Goal: Information Seeking & Learning: Learn about a topic

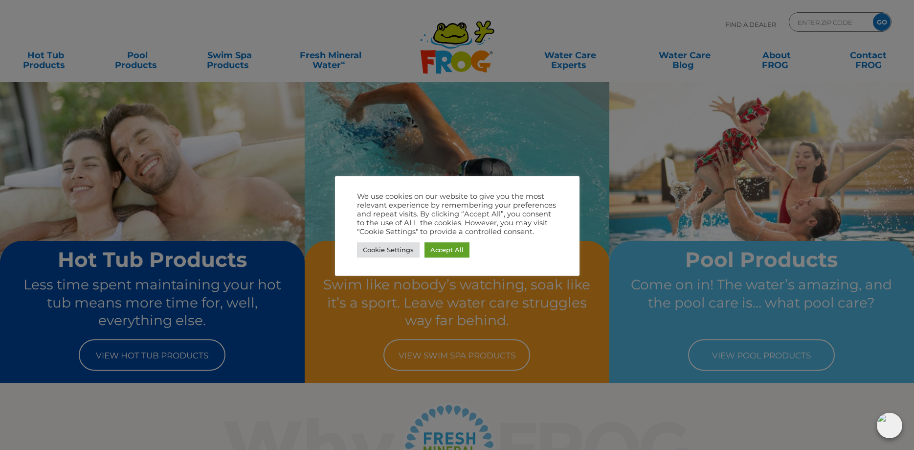
click at [443, 149] on div at bounding box center [457, 225] width 914 height 450
drag, startPoint x: 440, startPoint y: 255, endPoint x: 439, endPoint y: 249, distance: 5.5
click at [440, 254] on link "Accept All" at bounding box center [447, 249] width 45 height 15
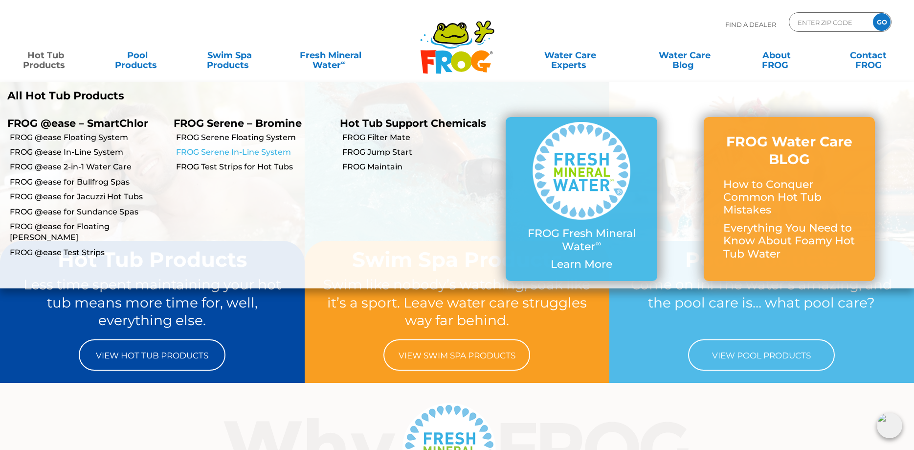
click at [224, 152] on link "FROG Serene In-Line System" at bounding box center [254, 152] width 157 height 11
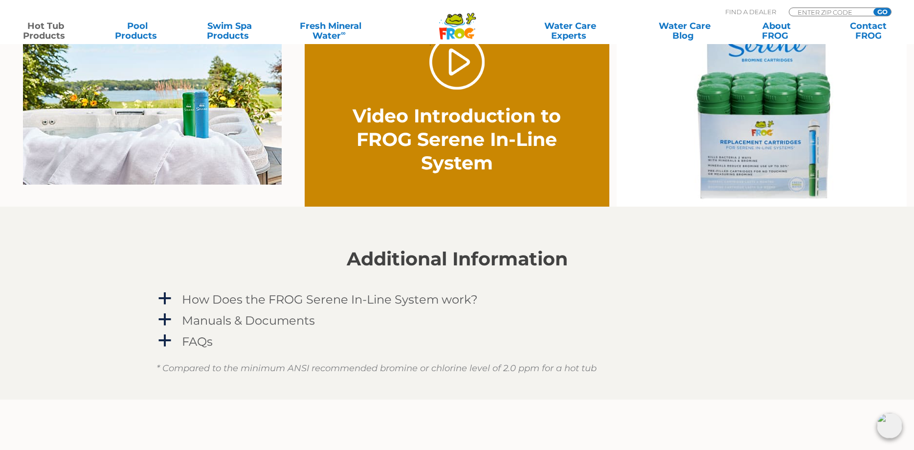
scroll to position [698, 0]
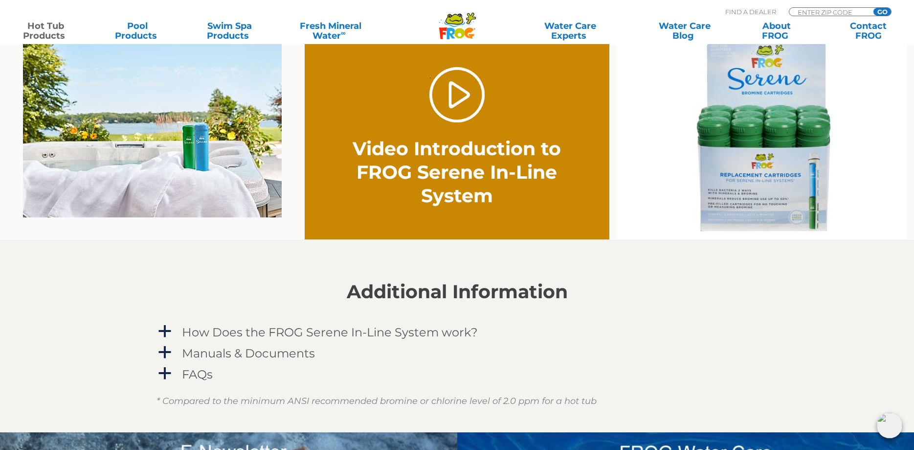
click at [321, 16] on div "MENU MENU Hot Tub Products All Hot Tub Products FROG @ease – SmartChlor FROG @e…" at bounding box center [457, 23] width 895 height 18
click at [324, 24] on link "Fresh Mineral Water ∞" at bounding box center [331, 31] width 90 height 20
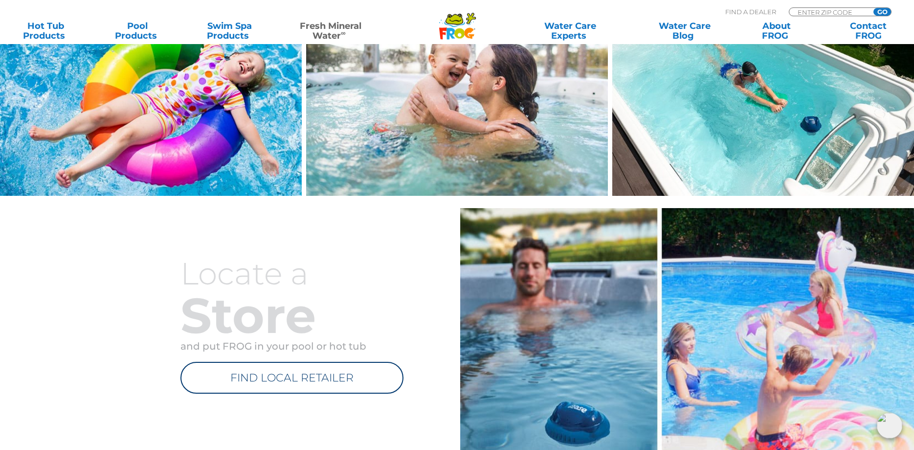
scroll to position [898, 0]
